Goal: Use online tool/utility: Utilize a website feature to perform a specific function

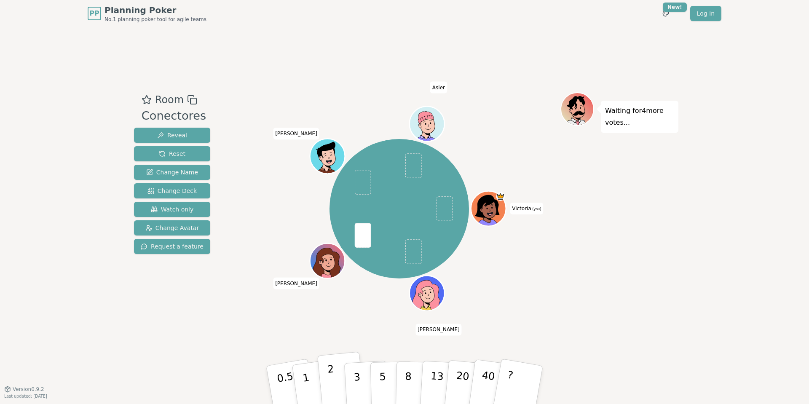
click at [341, 382] on button "2" at bounding box center [341, 385] width 48 height 67
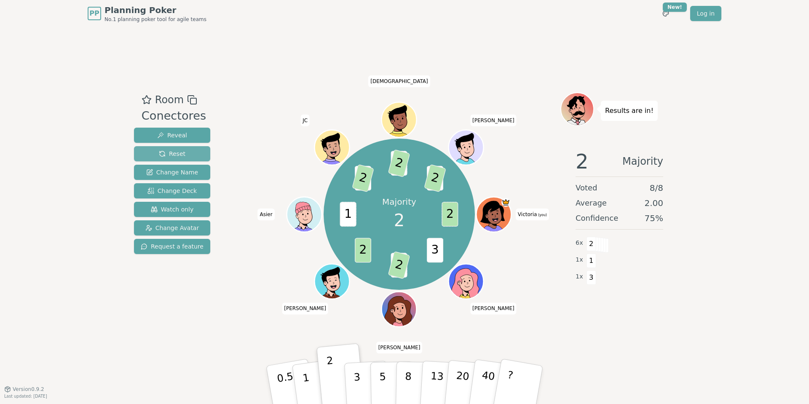
click at [181, 156] on span "Reset" at bounding box center [172, 154] width 27 height 8
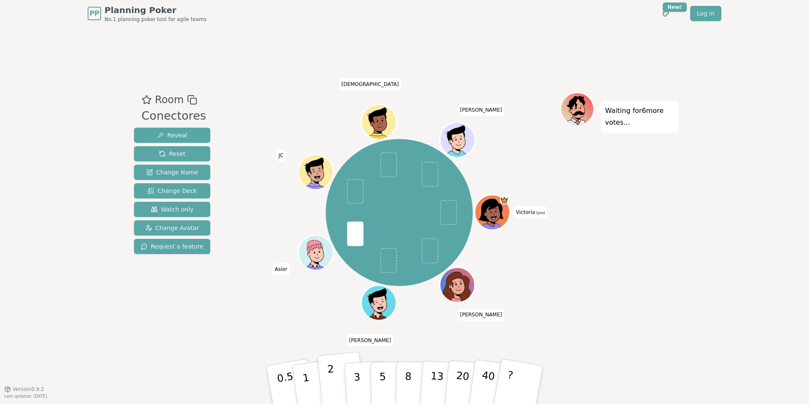
click at [328, 384] on button "2" at bounding box center [341, 385] width 48 height 67
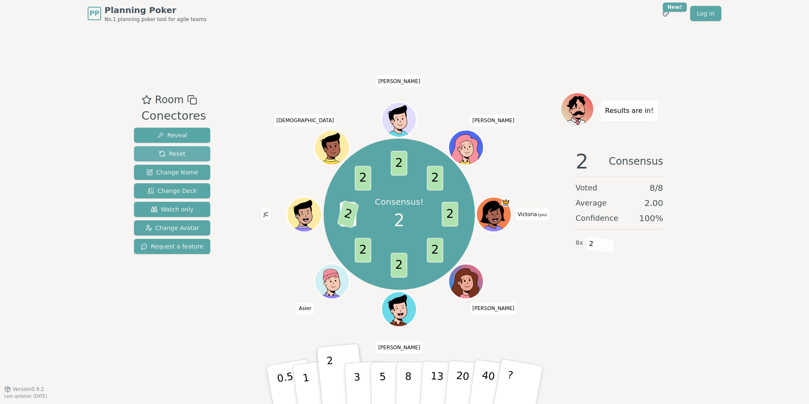
click at [179, 151] on span "Reset" at bounding box center [172, 154] width 27 height 8
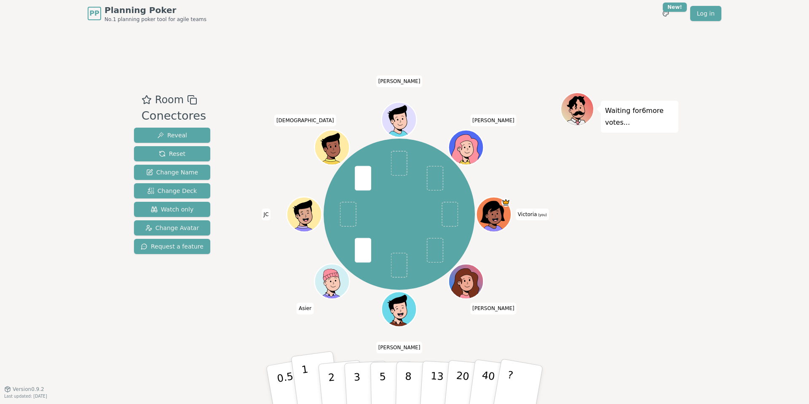
click at [310, 391] on button "1" at bounding box center [316, 385] width 50 height 68
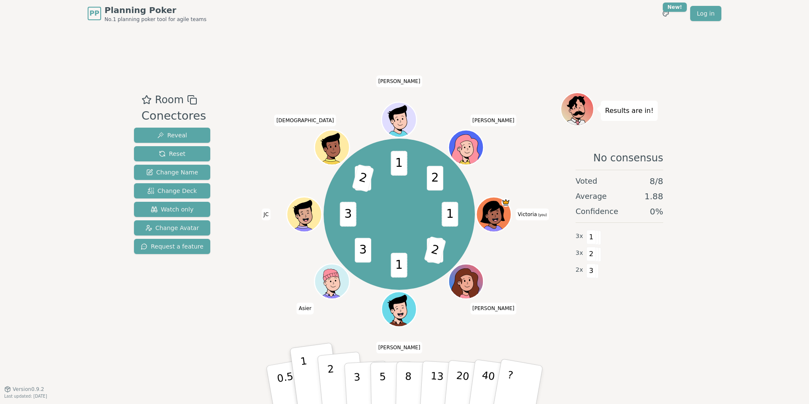
click at [335, 385] on button "2" at bounding box center [341, 385] width 48 height 67
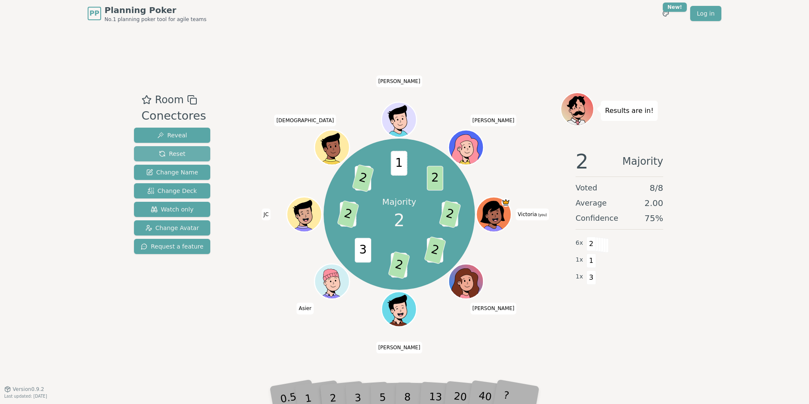
click at [160, 150] on span "Reset" at bounding box center [172, 154] width 27 height 8
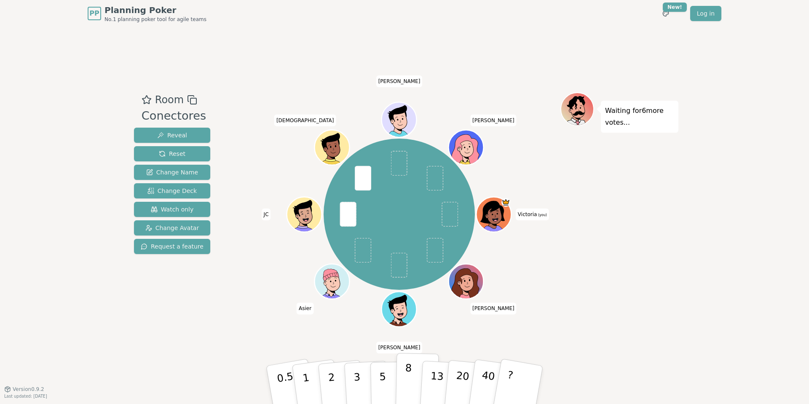
click at [403, 378] on button "8" at bounding box center [417, 385] width 43 height 64
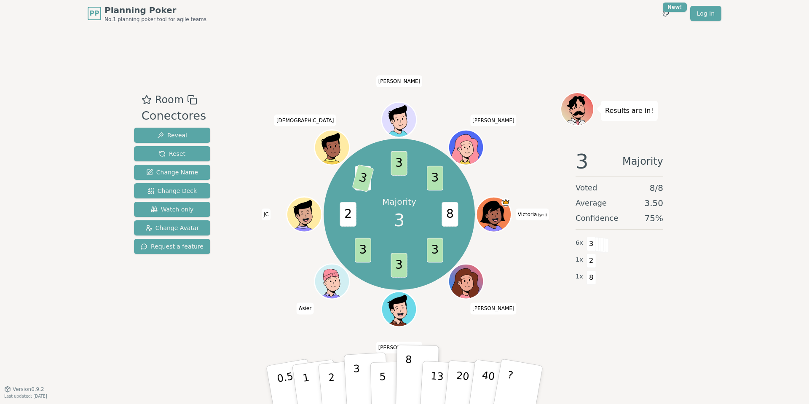
click at [354, 388] on button "3" at bounding box center [367, 385] width 46 height 66
